Goal: Transaction & Acquisition: Purchase product/service

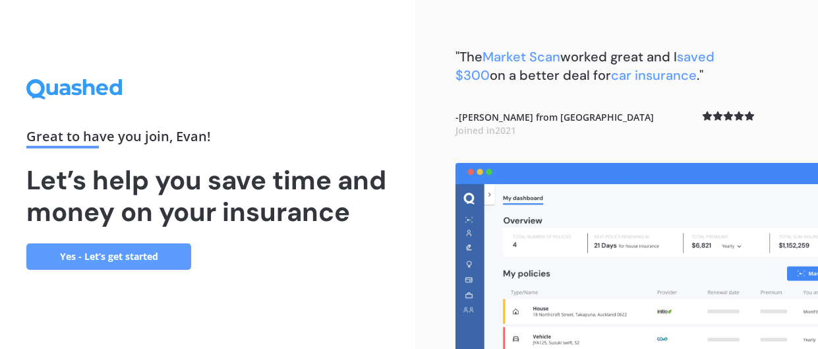
click at [122, 256] on link "Yes - Let’s get started" at bounding box center [108, 256] width 165 height 26
click at [120, 260] on link "Yes - Let’s get started" at bounding box center [108, 256] width 165 height 26
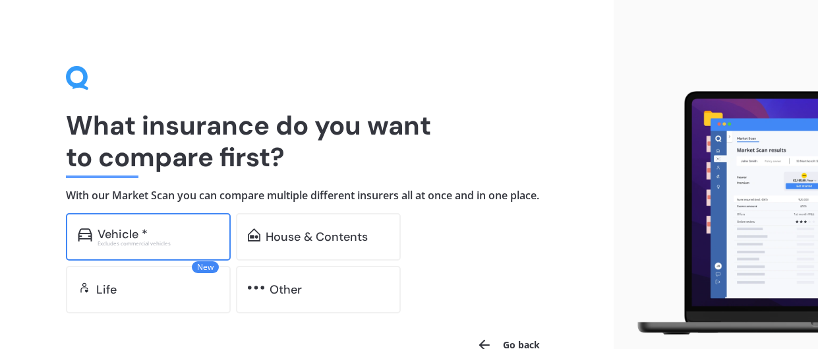
click at [135, 237] on div "Vehicle *" at bounding box center [123, 233] width 50 height 13
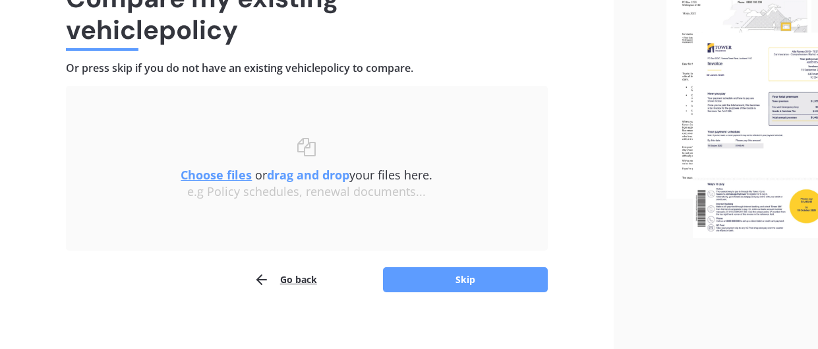
scroll to position [127, 0]
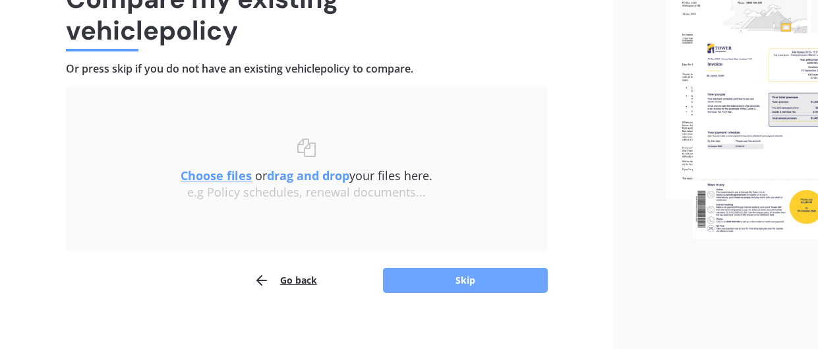
click at [473, 280] on button "Skip" at bounding box center [465, 280] width 165 height 25
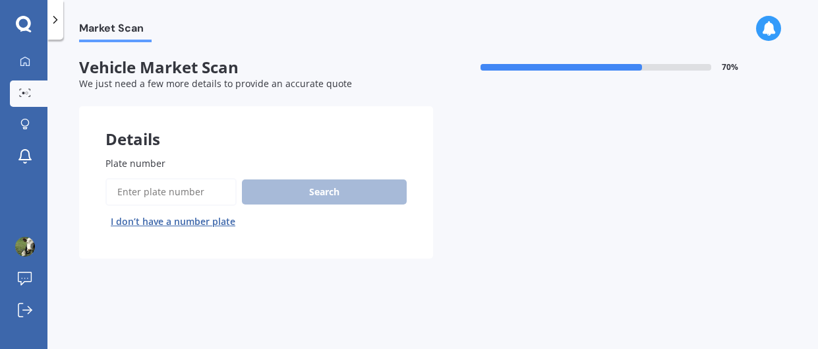
click at [170, 187] on input "Plate number" at bounding box center [170, 192] width 131 height 28
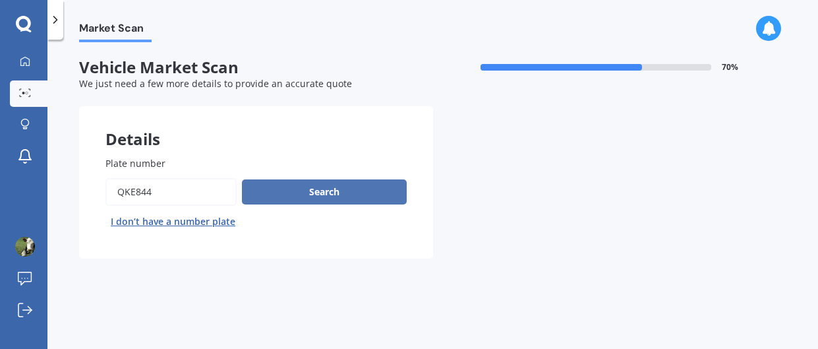
type input "qke844"
click at [343, 196] on button "Search" at bounding box center [324, 191] width 165 height 25
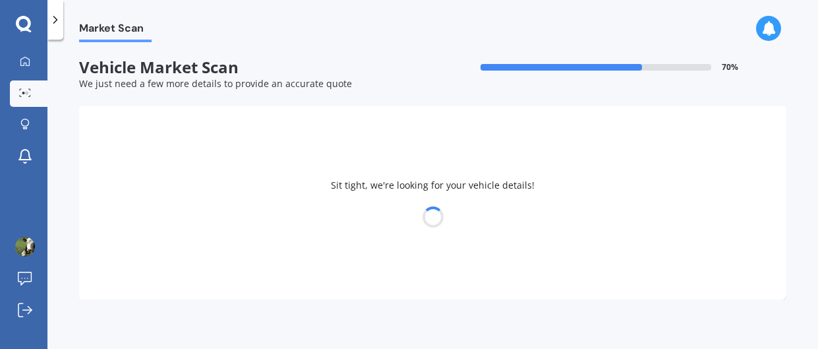
select select "SSANGYONG"
select select "[DEMOGRAPHIC_DATA]"
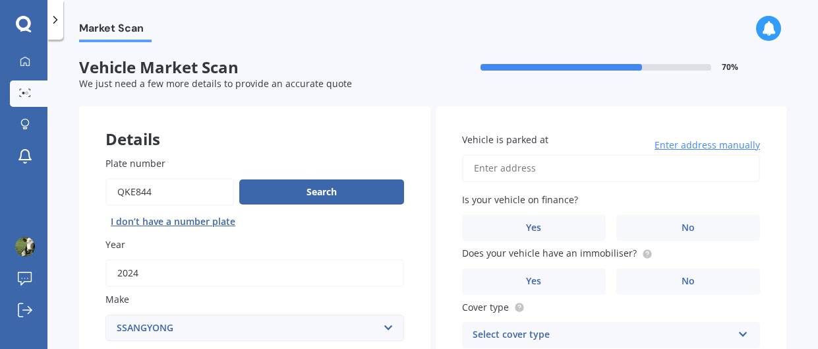
click at [506, 160] on input "Vehicle is parked at" at bounding box center [611, 168] width 299 height 28
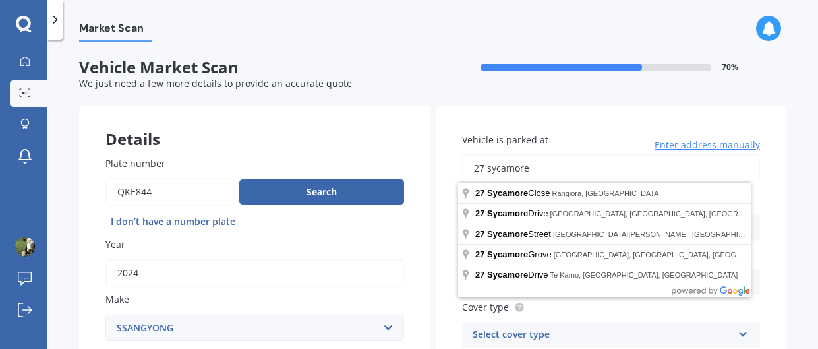
click at [571, 170] on input "27 sycamore" at bounding box center [611, 168] width 299 height 28
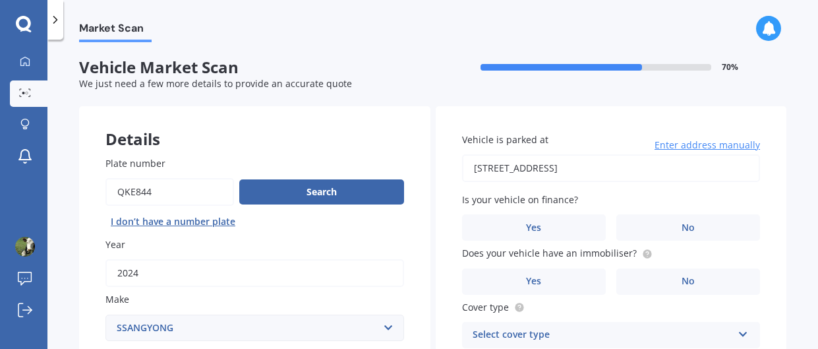
type input "[STREET_ADDRESS]"
click at [711, 224] on label "No" at bounding box center [688, 227] width 144 height 26
click at [0, 0] on input "No" at bounding box center [0, 0] width 0 height 0
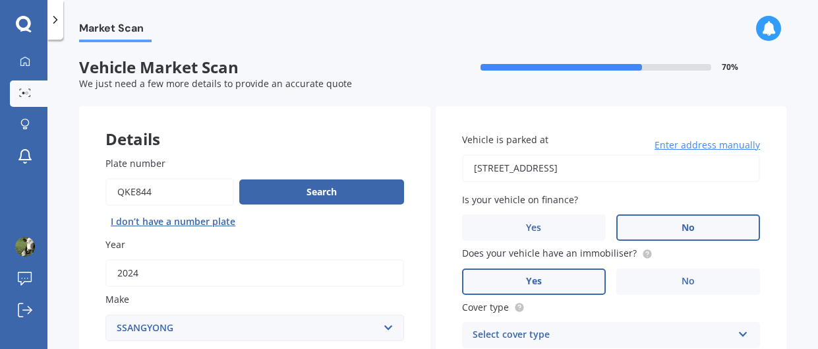
click at [562, 281] on label "Yes" at bounding box center [534, 281] width 144 height 26
click at [0, 0] on input "Yes" at bounding box center [0, 0] width 0 height 0
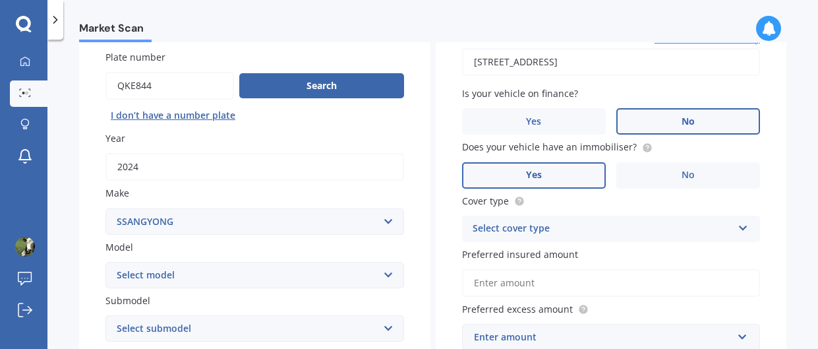
scroll to position [111, 0]
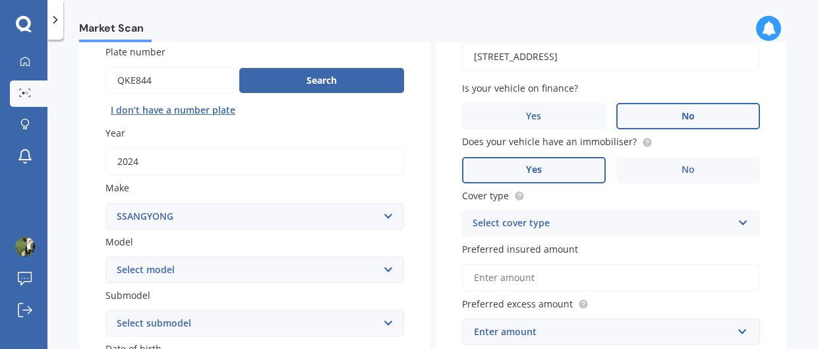
click at [738, 223] on icon at bounding box center [743, 220] width 11 height 9
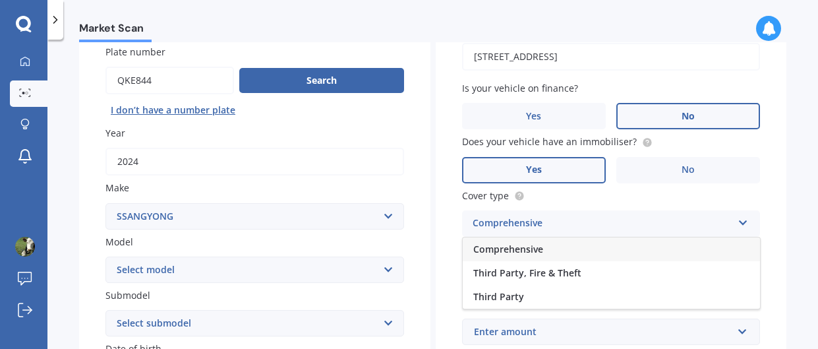
click at [561, 251] on div "Comprehensive" at bounding box center [611, 249] width 297 height 24
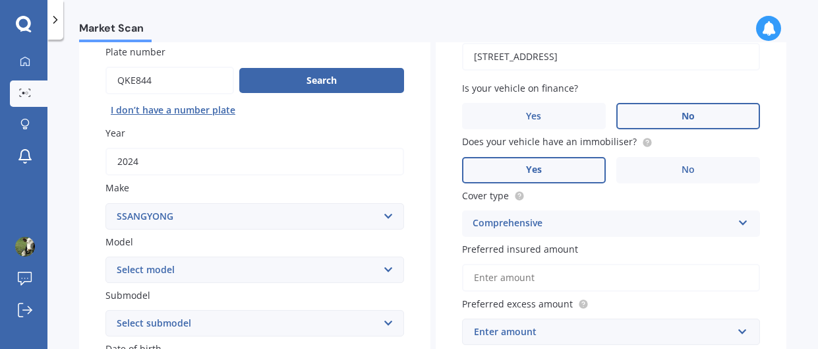
click at [598, 279] on input "Preferred insured amount" at bounding box center [611, 278] width 299 height 28
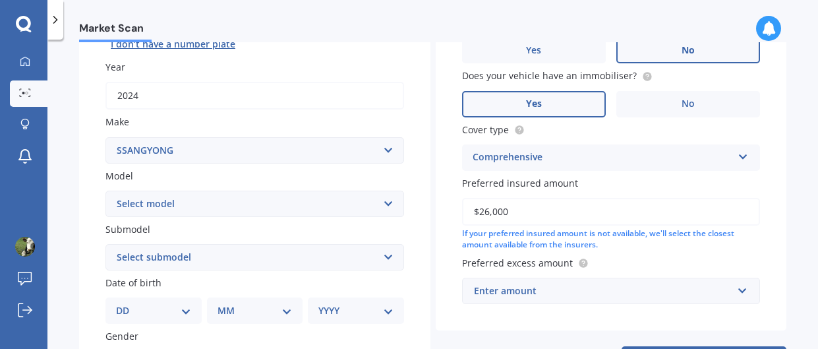
scroll to position [196, 0]
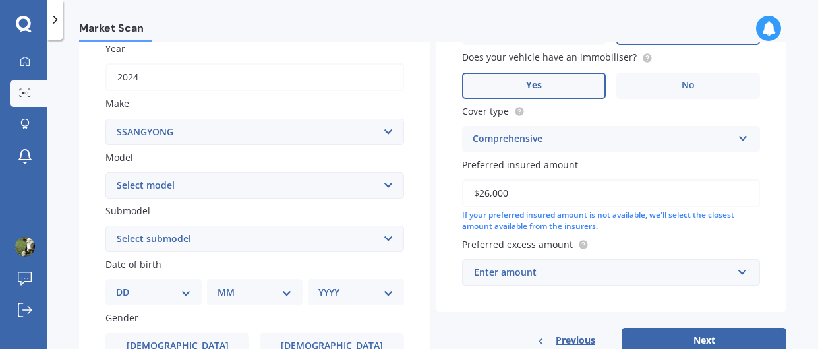
type input "$26,000"
click at [730, 270] on input "text" at bounding box center [606, 272] width 287 height 25
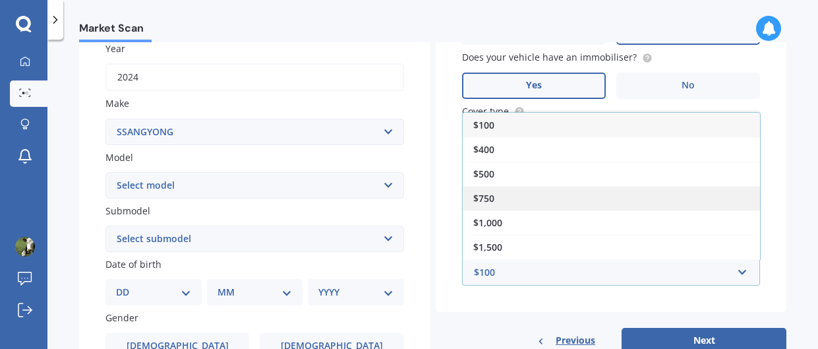
click at [492, 190] on div "$750" at bounding box center [611, 198] width 297 height 24
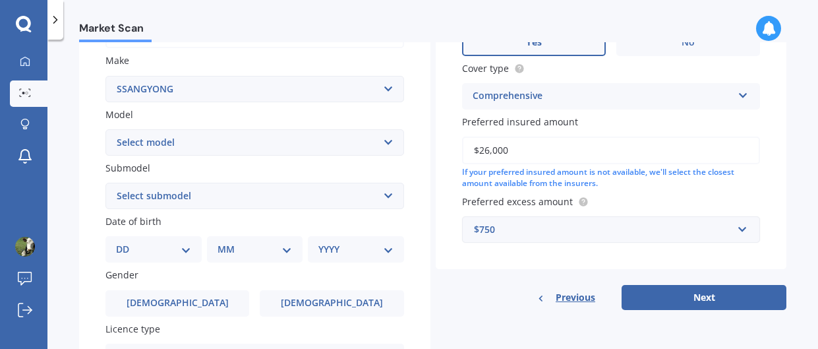
scroll to position [231, 0]
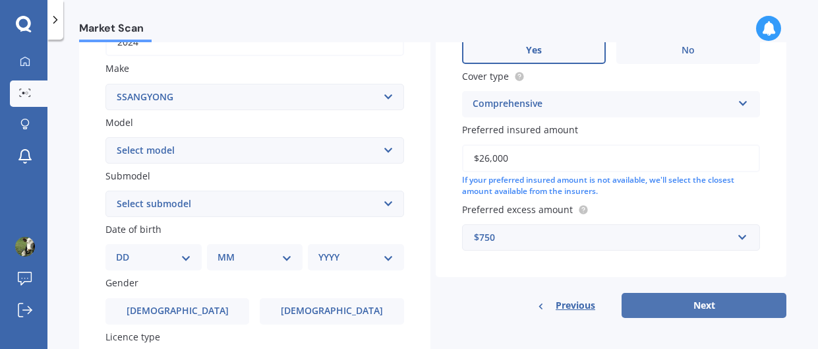
click at [713, 299] on button "Next" at bounding box center [704, 305] width 165 height 25
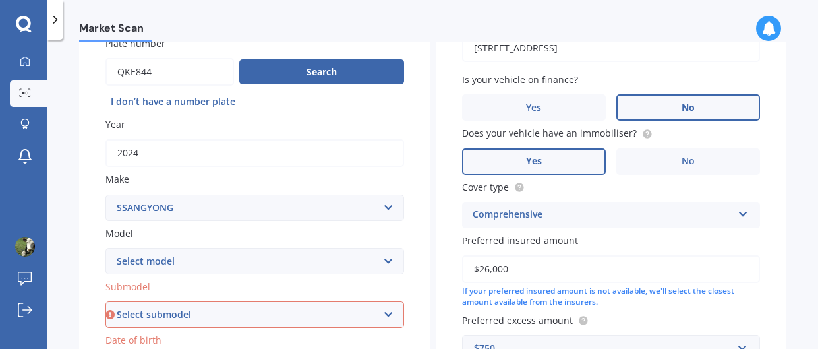
scroll to position [177, 0]
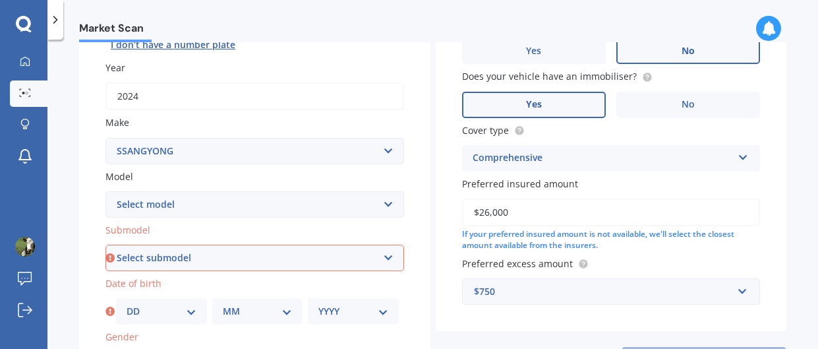
click at [386, 262] on select "Select submodel 2WD (All) 4WD (All) 4WD Diesel LTD Sport Sports Auto 2WD 2.0P S…" at bounding box center [254, 258] width 299 height 26
select select "SPORTS AUTO 2WD 2.0P"
click at [105, 245] on select "Select submodel 2WD (All) 4WD (All) 4WD Diesel LTD Sport Sports Auto 2WD 2.0P S…" at bounding box center [254, 258] width 299 height 26
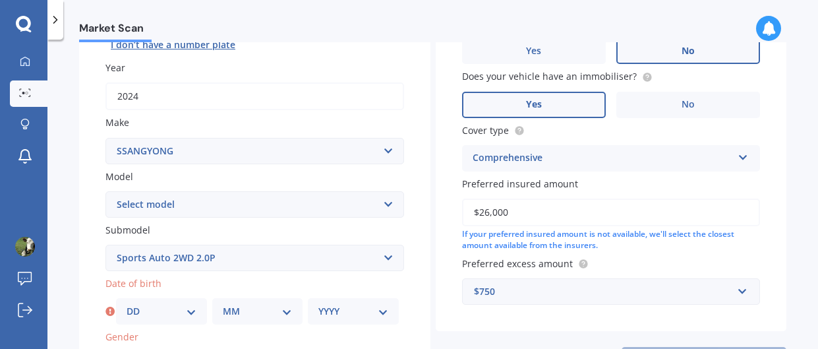
click at [178, 310] on select "DD 01 02 03 04 05 06 07 08 09 10 11 12 13 14 15 16 17 18 19 20 21 22 23 24 25 2…" at bounding box center [162, 311] width 70 height 15
select select "17"
click at [127, 304] on select "DD 01 02 03 04 05 06 07 08 09 10 11 12 13 14 15 16 17 18 19 20 21 22 23 24 25 2…" at bounding box center [162, 311] width 70 height 15
click at [274, 308] on select "MM 01 02 03 04 05 06 07 08 09 10 11 12" at bounding box center [258, 311] width 70 height 15
select select "07"
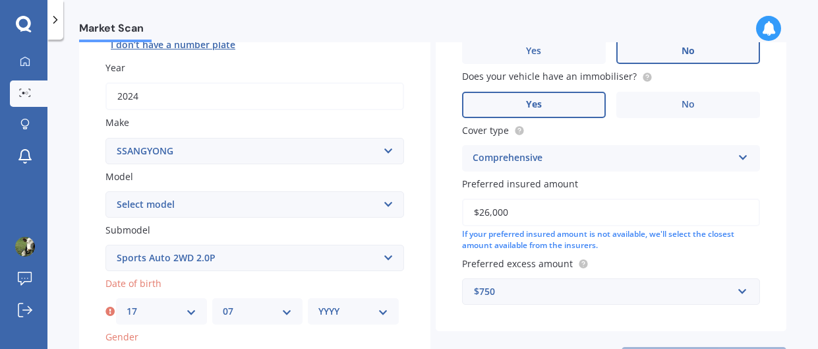
click at [223, 304] on select "MM 01 02 03 04 05 06 07 08 09 10 11 12" at bounding box center [258, 311] width 70 height 15
click at [353, 310] on select "YYYY 2025 2024 2023 2022 2021 2020 2019 2018 2017 2016 2015 2014 2013 2012 2011…" at bounding box center [353, 311] width 70 height 15
click at [318, 304] on select "YYYY 2025 2024 2023 2022 2021 2020 2019 2018 2017 2016 2015 2014 2013 2012 2011…" at bounding box center [353, 311] width 70 height 15
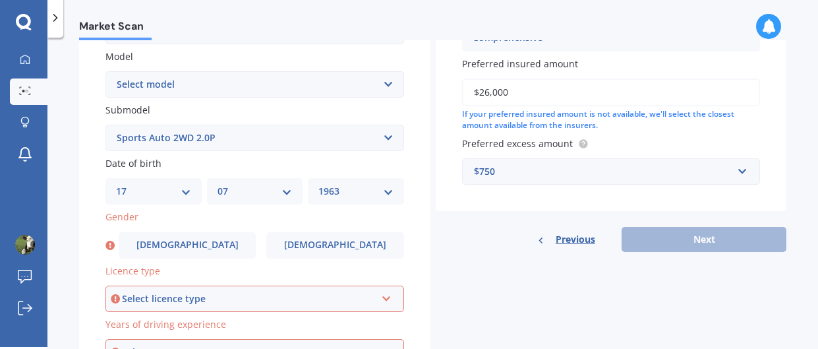
scroll to position [297, 0]
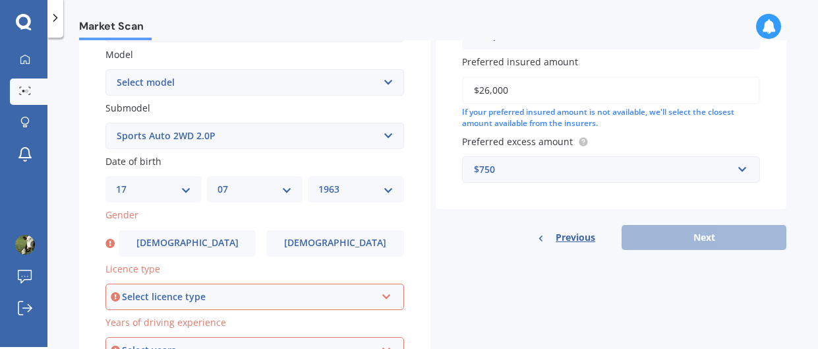
click at [370, 189] on select "YYYY 2025 2024 2023 2022 2021 2020 2019 2018 2017 2016 2015 2014 2013 2012 2011…" at bounding box center [355, 189] width 75 height 15
select select "1955"
click at [318, 182] on select "YYYY 2025 2024 2023 2022 2021 2020 2019 2018 2017 2016 2015 2014 2013 2012 2011…" at bounding box center [355, 189] width 75 height 15
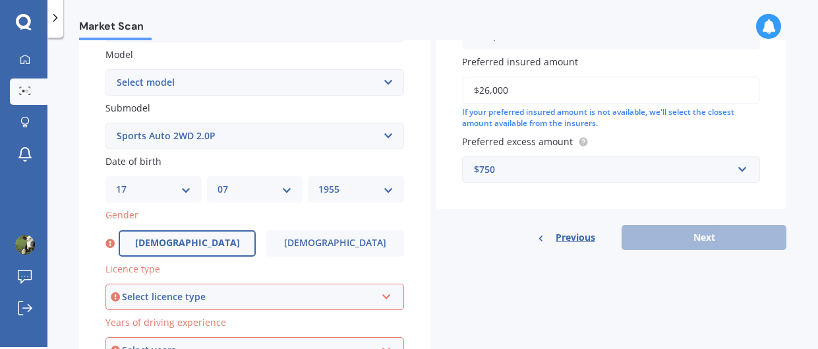
click at [219, 235] on label "[DEMOGRAPHIC_DATA]" at bounding box center [187, 243] width 137 height 26
click at [0, 0] on input "[DEMOGRAPHIC_DATA]" at bounding box center [0, 0] width 0 height 0
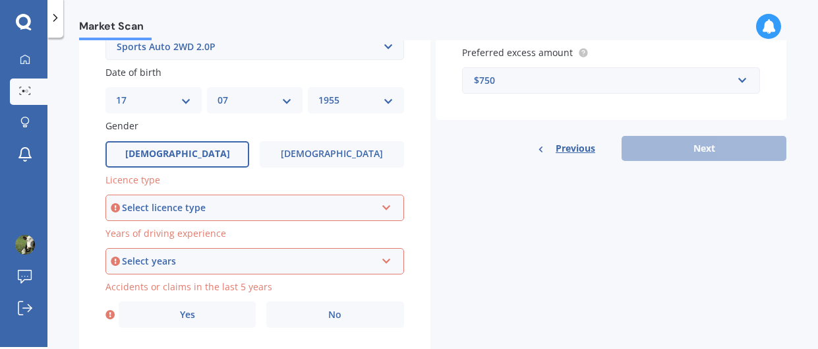
scroll to position [388, 0]
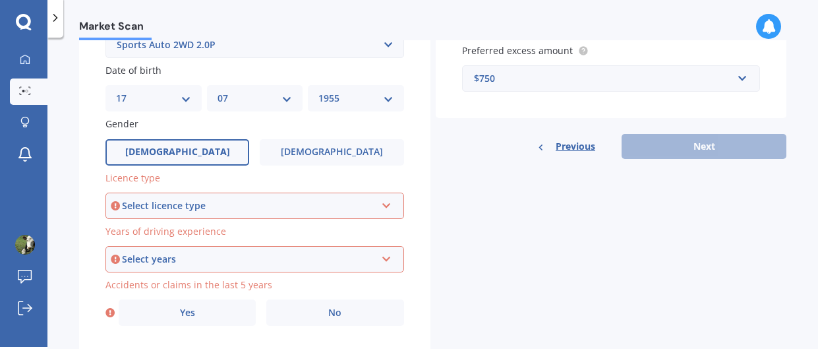
click at [279, 206] on div "Select licence type" at bounding box center [249, 205] width 254 height 15
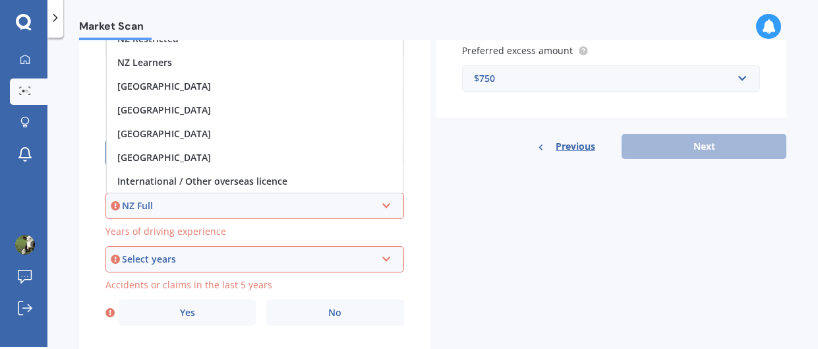
scroll to position [0, 0]
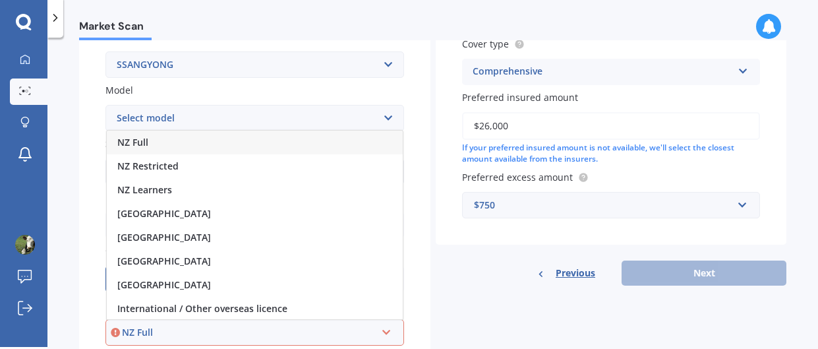
click at [285, 134] on div "NZ Full" at bounding box center [255, 143] width 296 height 24
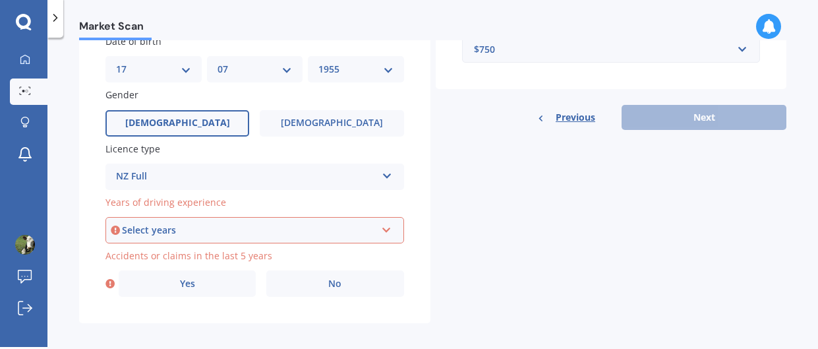
scroll to position [423, 0]
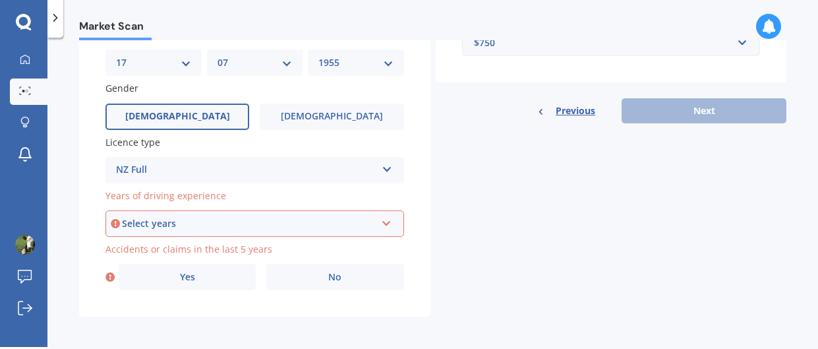
click at [382, 222] on icon at bounding box center [386, 220] width 11 height 9
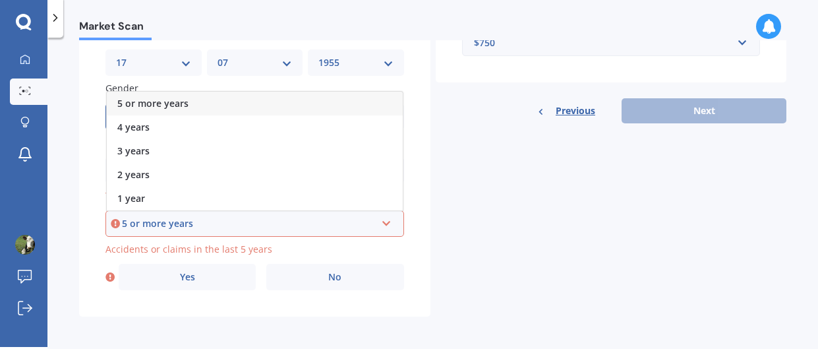
click at [185, 98] on span "5 or more years" at bounding box center [152, 103] width 71 height 13
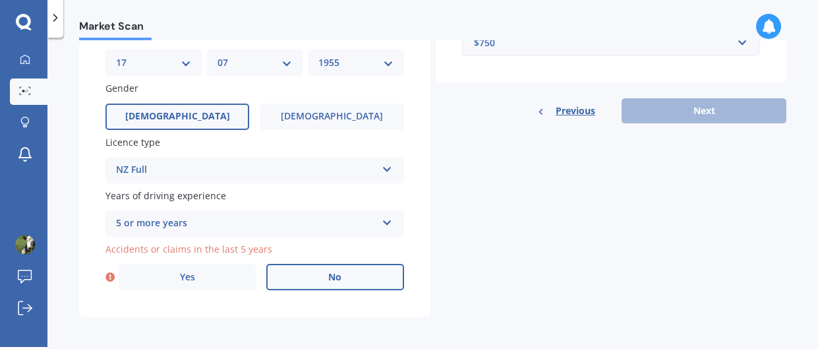
click at [363, 271] on label "No" at bounding box center [334, 277] width 137 height 26
click at [0, 0] on input "No" at bounding box center [0, 0] width 0 height 0
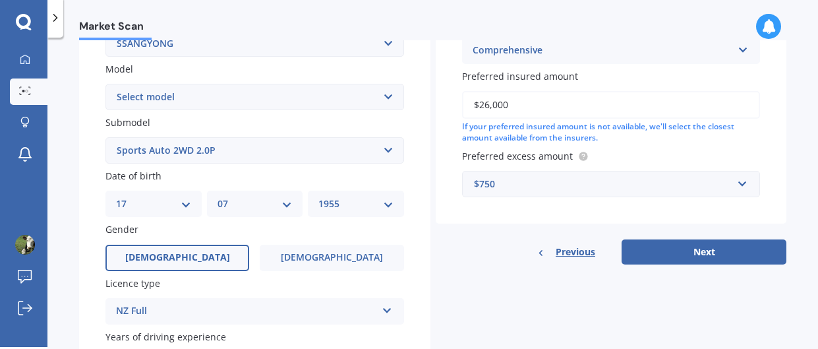
scroll to position [283, 0]
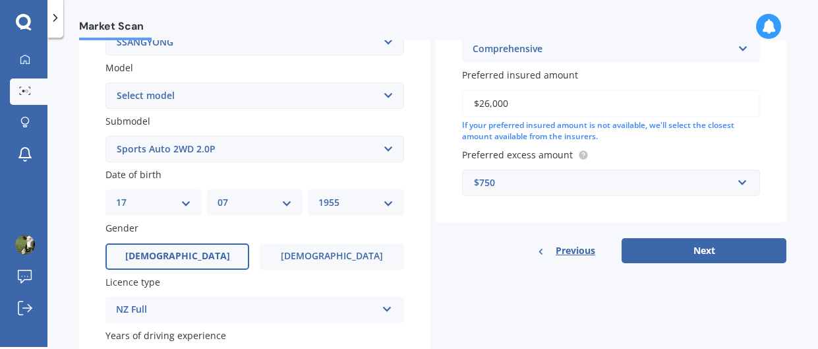
click at [384, 145] on select "Select submodel 2WD (All) 4WD (All) 4WD Diesel LTD Sport Sports Auto 2WD 2.0P S…" at bounding box center [254, 149] width 299 height 26
click at [105, 136] on select "Select submodel 2WD (All) 4WD (All) 4WD Diesel LTD Sport Sports Auto 2WD 2.0P S…" at bounding box center [254, 149] width 299 height 26
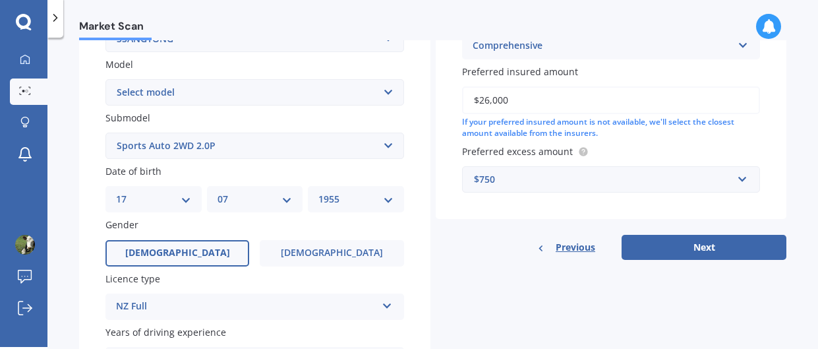
scroll to position [287, 0]
click at [384, 146] on select "Select submodel 2WD (All) 4WD (All) 4WD Diesel LTD Sport Sports Auto 2WD 2.0P S…" at bounding box center [254, 145] width 299 height 26
click at [105, 132] on select "Select submodel 2WD (All) 4WD (All) 4WD Diesel LTD Sport Sports Auto 2WD 2.0P S…" at bounding box center [254, 145] width 299 height 26
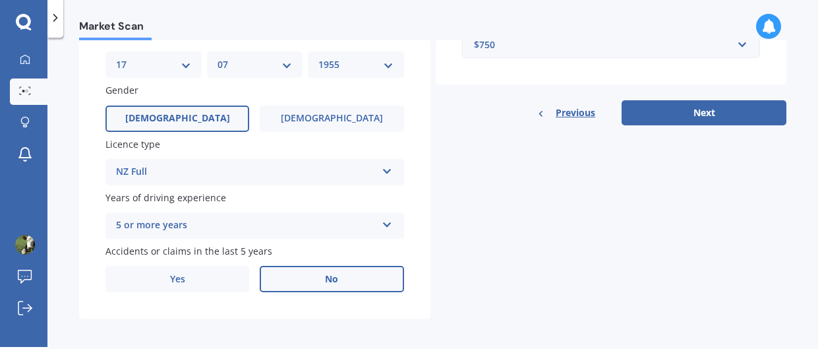
scroll to position [423, 0]
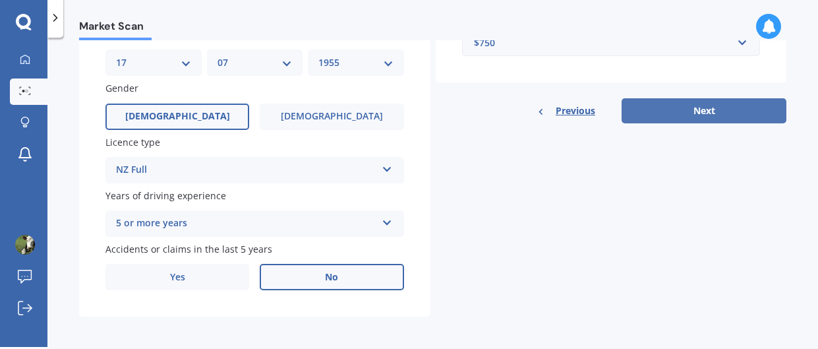
click at [711, 105] on button "Next" at bounding box center [704, 110] width 165 height 25
select select "17"
select select "07"
select select "1955"
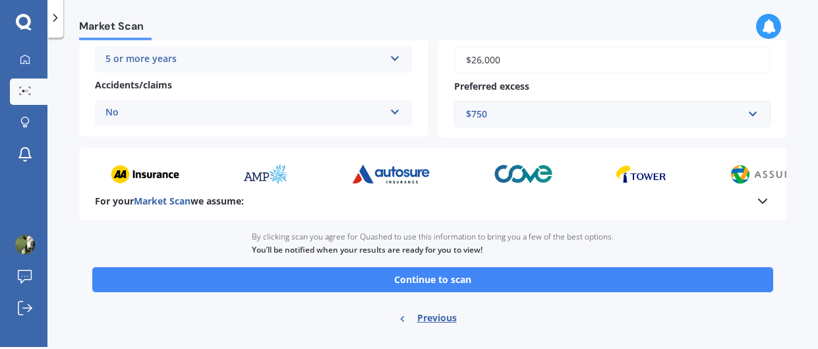
scroll to position [329, 0]
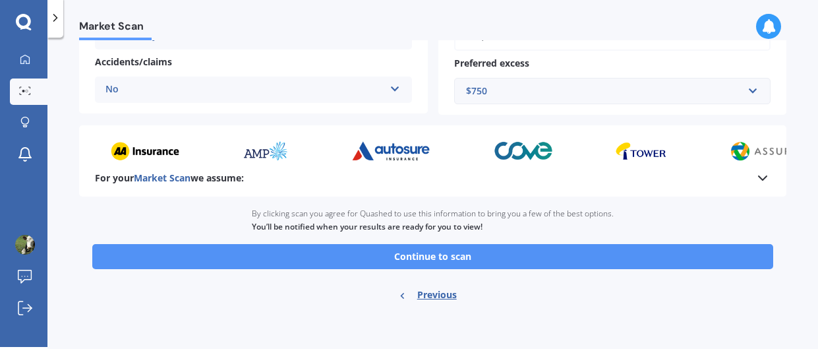
click at [552, 259] on button "Continue to scan" at bounding box center [432, 256] width 681 height 25
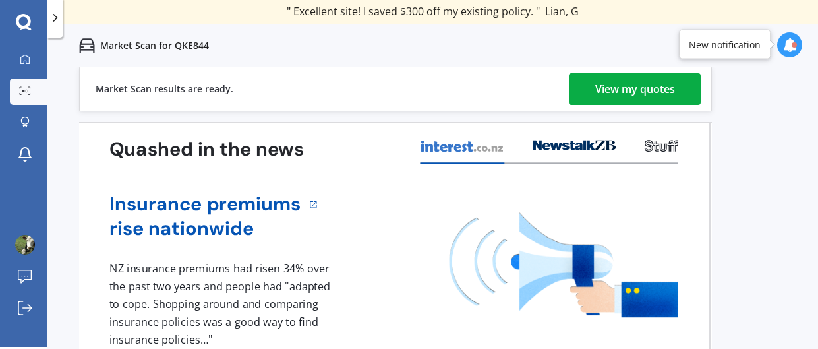
click at [641, 90] on div "View my quotes" at bounding box center [635, 89] width 80 height 32
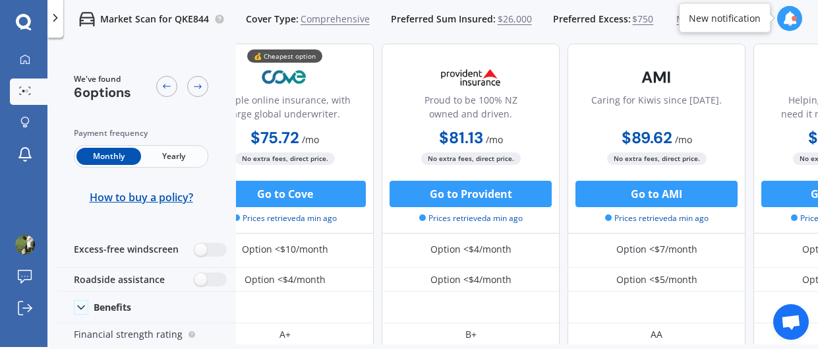
scroll to position [59, 40]
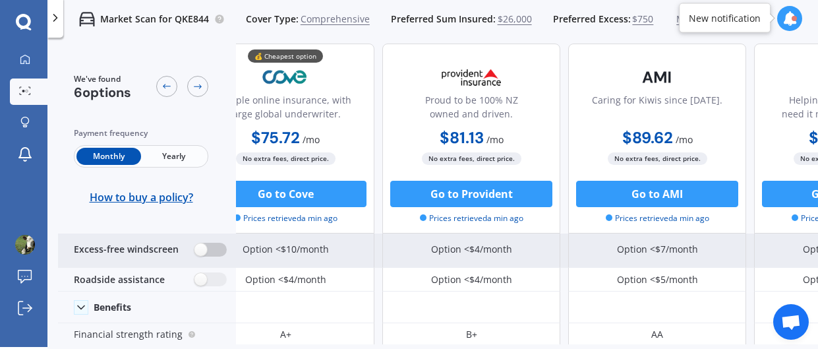
click at [213, 250] on label at bounding box center [210, 250] width 32 height 14
radio input "true"
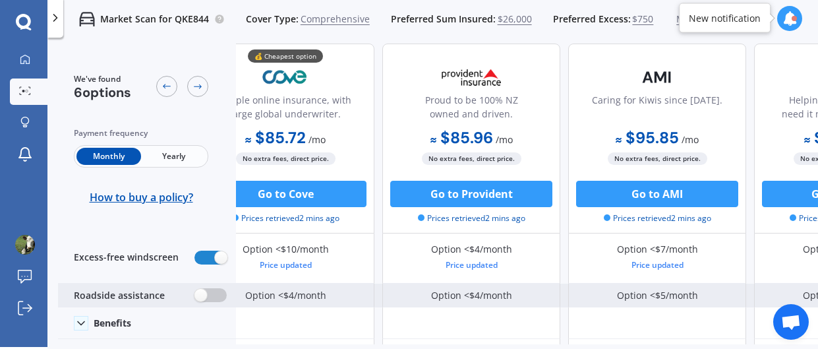
click at [216, 294] on label at bounding box center [210, 295] width 32 height 14
radio input "true"
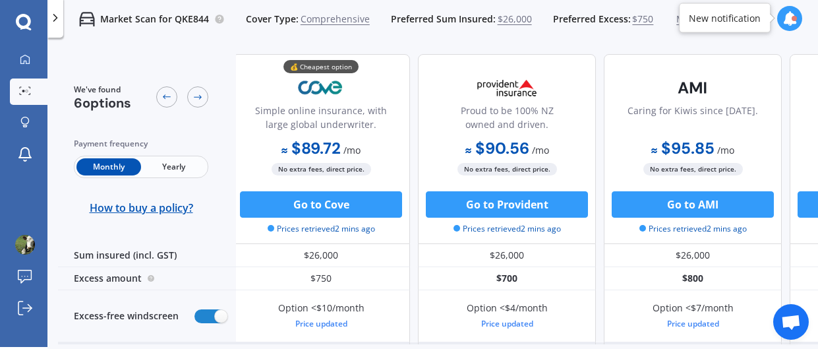
scroll to position [0, 0]
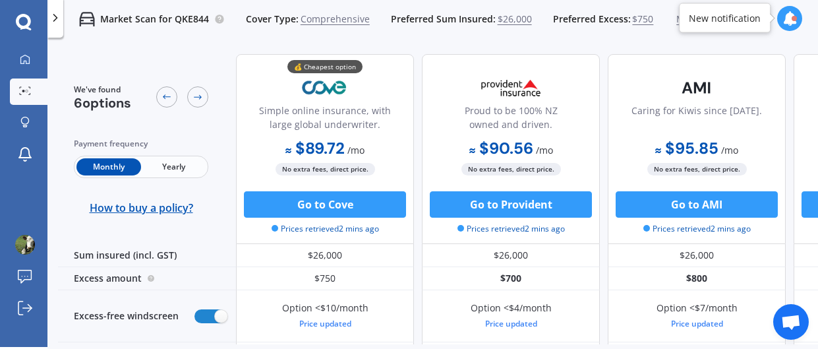
click at [7, 333] on div "[PERSON_NAME] Submit feedback Log out" at bounding box center [23, 279] width 47 height 134
click at [177, 175] on span "Yearly" at bounding box center [173, 166] width 65 height 17
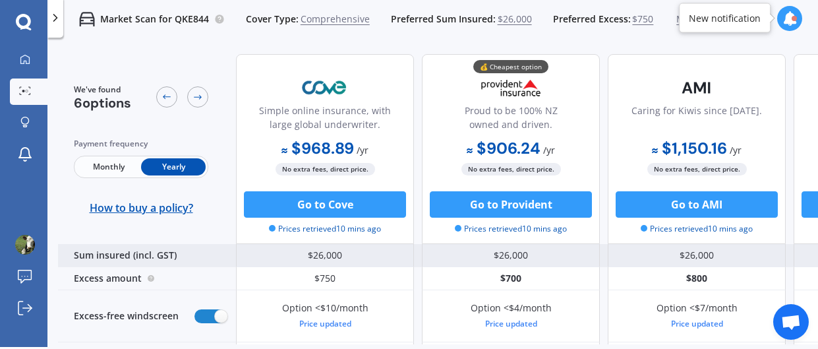
click at [318, 260] on div "$26,000" at bounding box center [325, 255] width 178 height 23
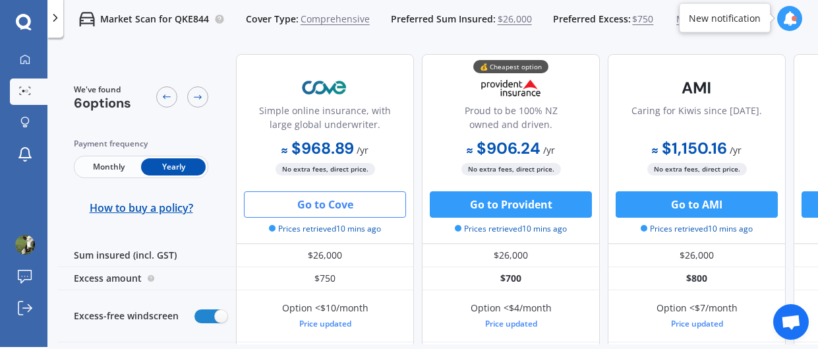
click at [374, 199] on button "Go to Cove" at bounding box center [325, 204] width 162 height 26
